Goal: Find specific page/section

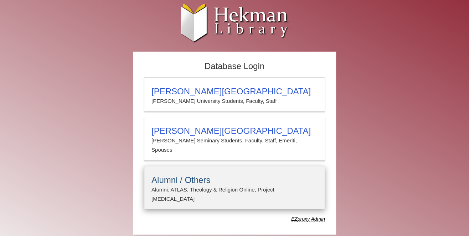
click at [313, 184] on details "Alumni / Others Alumni: ATLAS, Theology & Religion Online, Project Muse E-mail …" at bounding box center [234, 188] width 181 height 44
click at [221, 175] on h3 "Alumni / Others" at bounding box center [235, 180] width 166 height 10
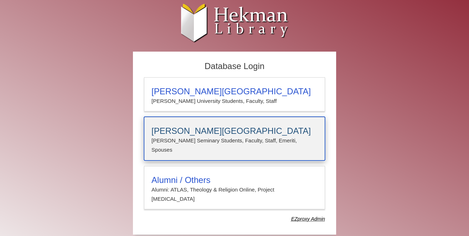
click at [267, 122] on div "Calvin Theological Seminary Calvin Seminary Students, Faculty, Staff, Emeriti, …" at bounding box center [234, 139] width 181 height 44
